Goal: Task Accomplishment & Management: Manage account settings

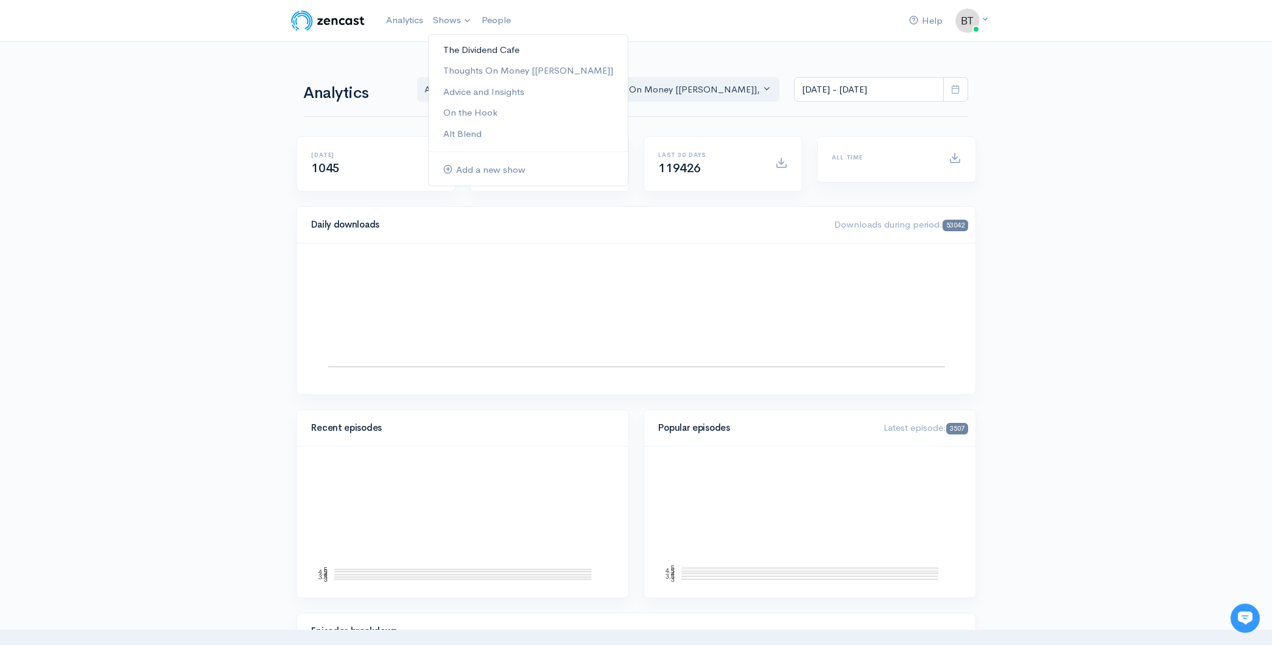
click at [467, 52] on link "The Dividend Cafe" at bounding box center [528, 50] width 199 height 21
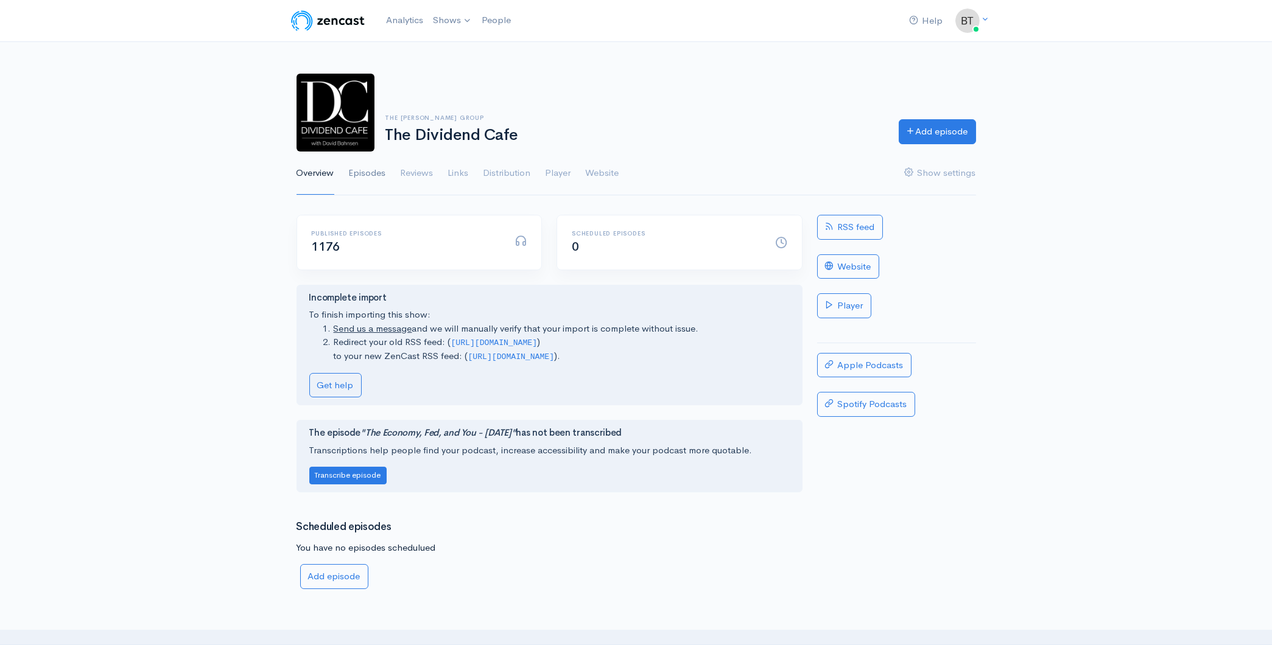
click at [369, 175] on link "Episodes" at bounding box center [367, 174] width 37 height 44
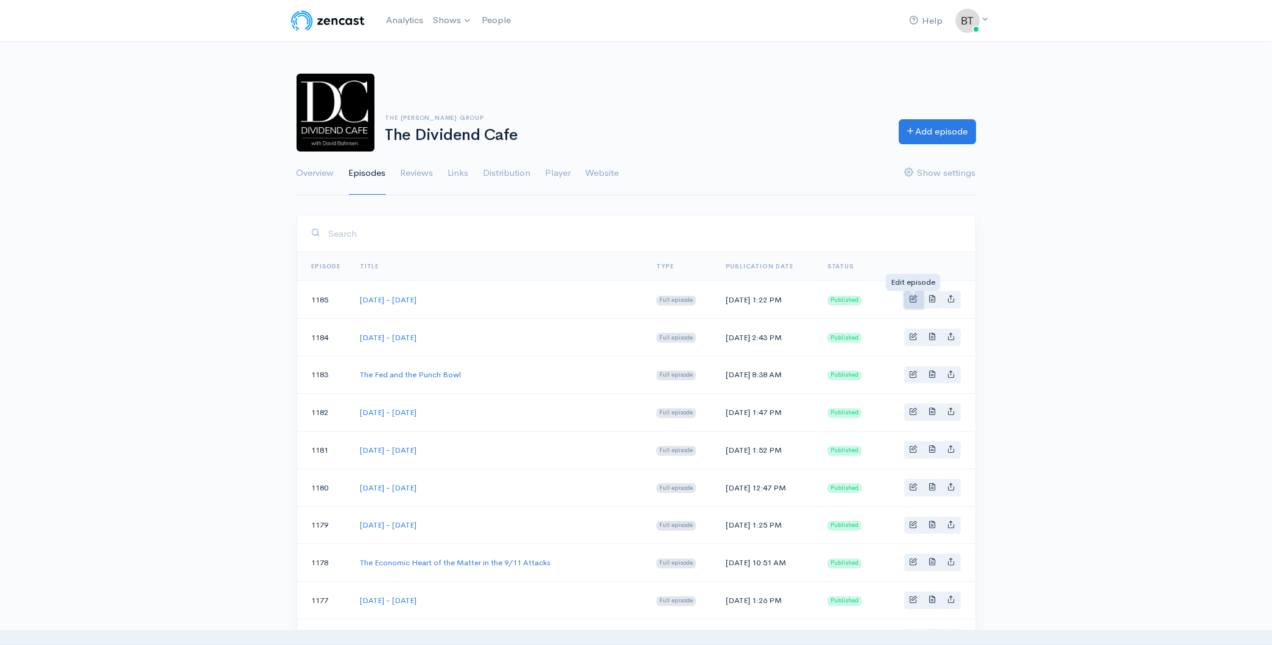
click at [909, 301] on span "Basic example" at bounding box center [913, 299] width 8 height 8
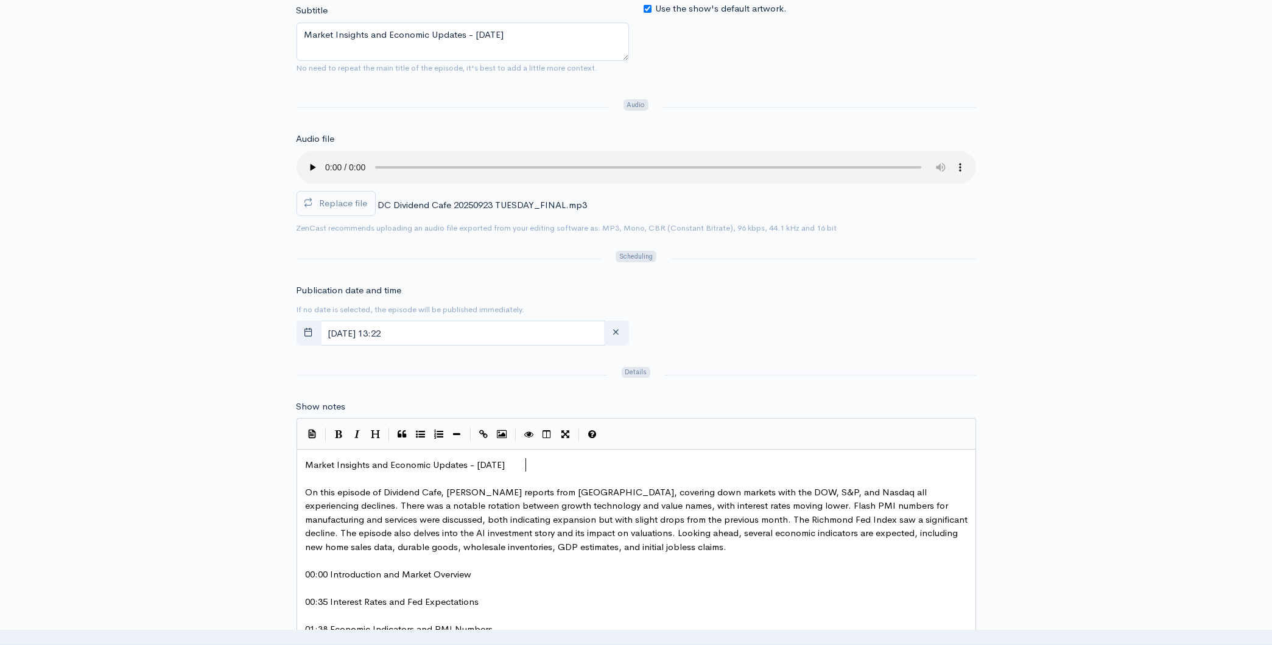
scroll to position [4, 0]
drag, startPoint x: 527, startPoint y: 463, endPoint x: 534, endPoint y: 465, distance: 7.5
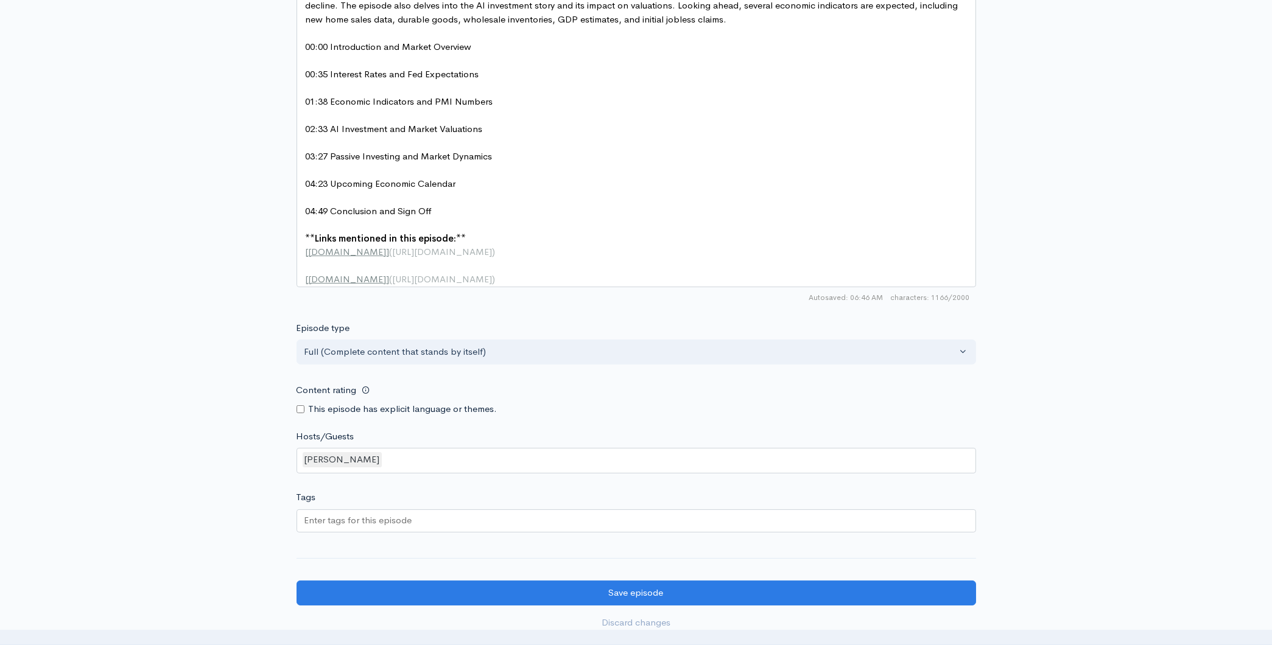
scroll to position [942, 0]
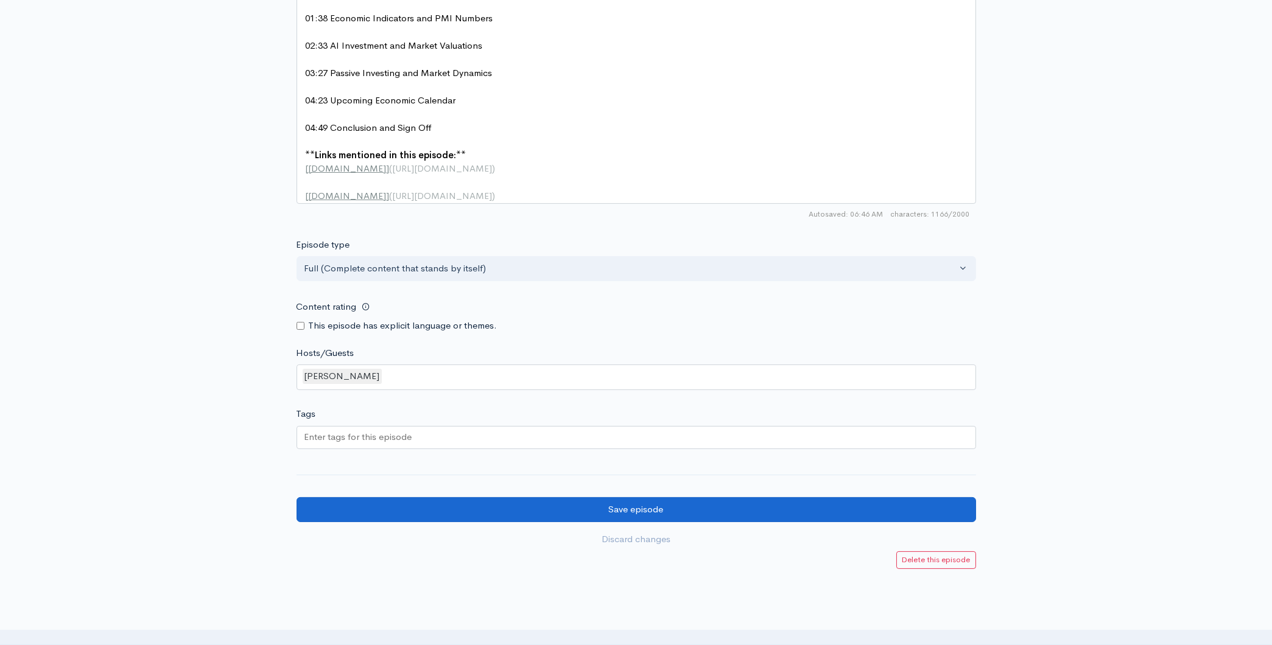
type textarea "5"
click at [696, 522] on input "Save episode" at bounding box center [635, 509] width 679 height 25
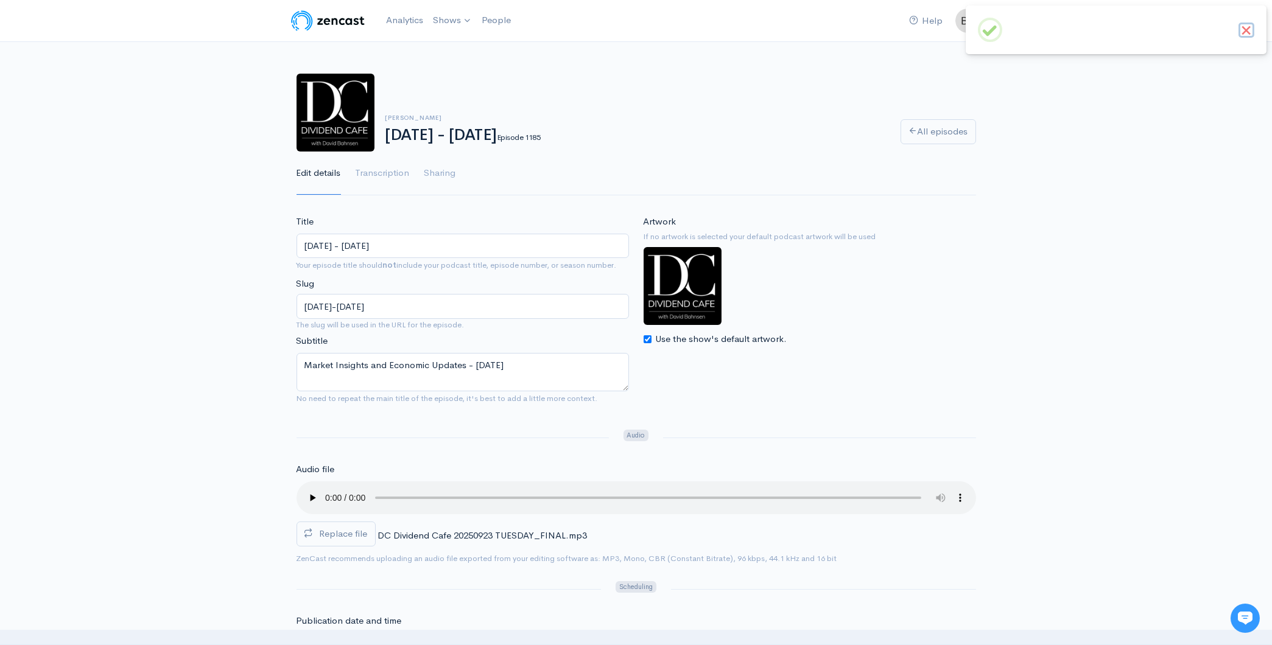
click at [1244, 35] on button "×" at bounding box center [1246, 31] width 16 height 16
